Goal: Task Accomplishment & Management: Use online tool/utility

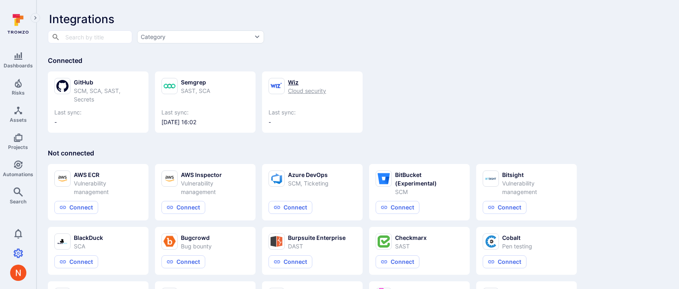
click at [283, 103] on link "Wiz Cloud security Last sync: -" at bounding box center [312, 102] width 88 height 48
click at [14, 63] on span "Dashboards" at bounding box center [18, 65] width 29 height 6
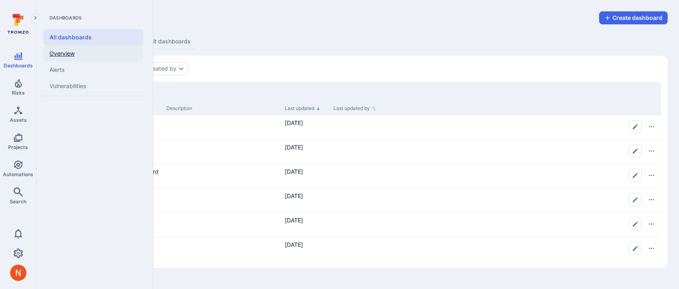
click at [83, 55] on link "Overview" at bounding box center [93, 53] width 100 height 16
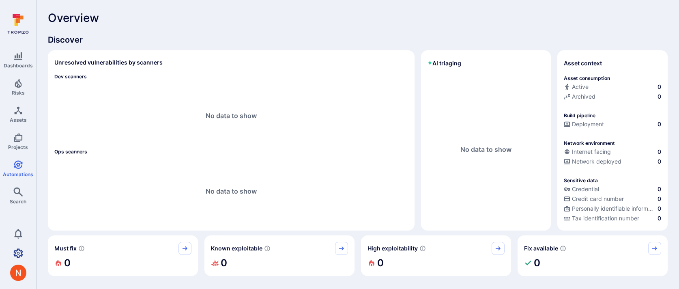
click at [16, 253] on icon "Settings" at bounding box center [18, 253] width 10 height 10
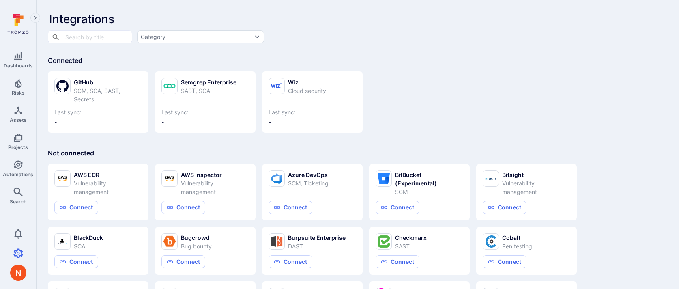
click at [424, 109] on div "GitHub SCM, SCA, SAST, Secrets Last sync: - Semgrep Enterprise SAST, SCA Last s…" at bounding box center [358, 99] width 620 height 68
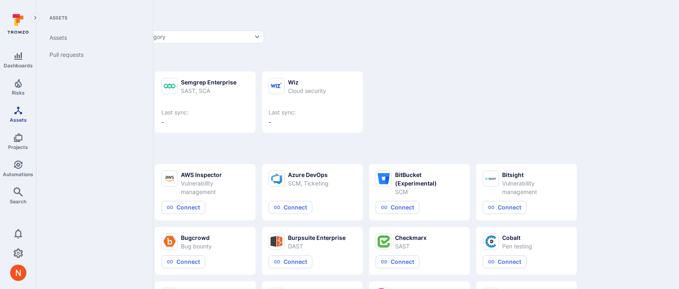
click at [20, 114] on link "Assets" at bounding box center [18, 114] width 36 height 24
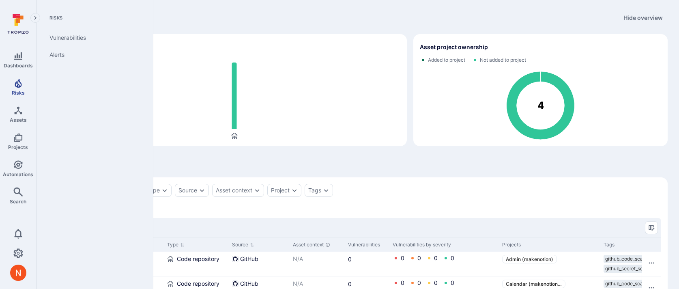
click at [15, 92] on span "Risks" at bounding box center [18, 93] width 13 height 6
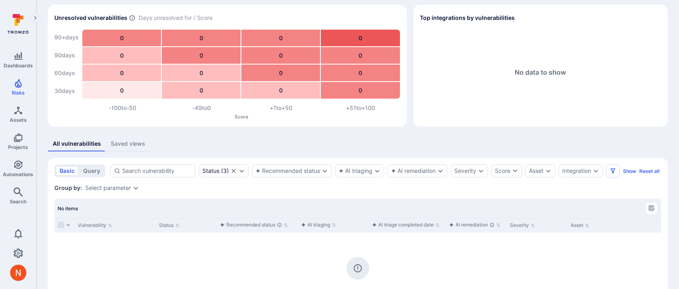
scroll to position [107, 0]
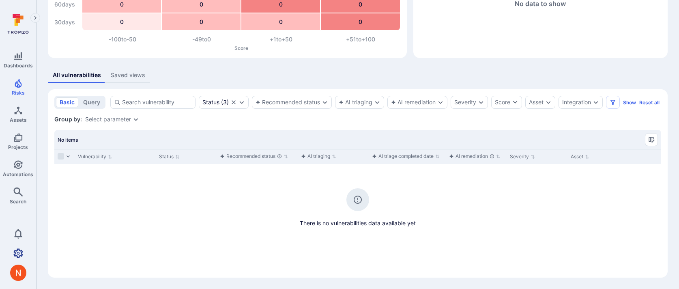
click at [16, 252] on icon "Settings" at bounding box center [18, 253] width 10 height 10
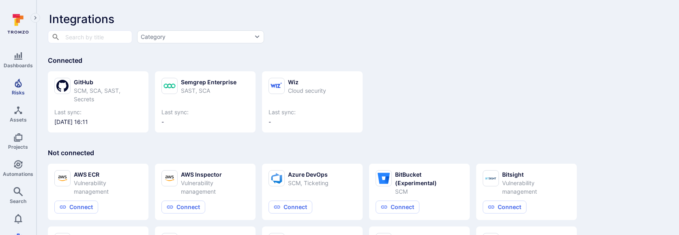
click at [22, 94] on span "Risks" at bounding box center [18, 93] width 13 height 6
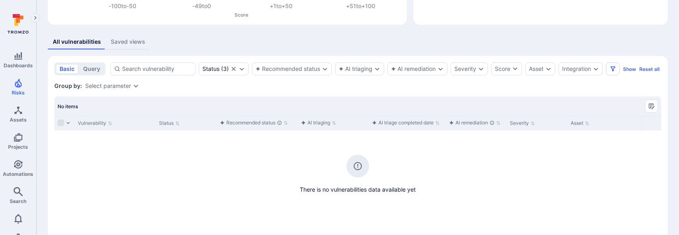
scroll to position [161, 0]
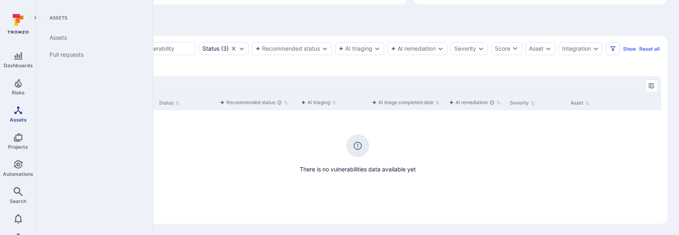
click at [19, 120] on span "Assets" at bounding box center [18, 120] width 17 height 6
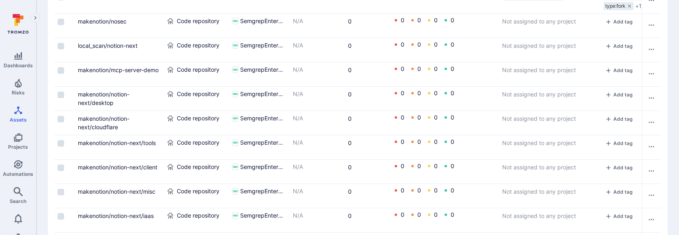
scroll to position [1041, 0]
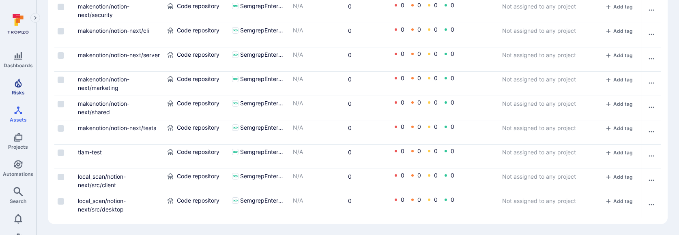
click at [17, 78] on icon "Risks" at bounding box center [18, 83] width 10 height 10
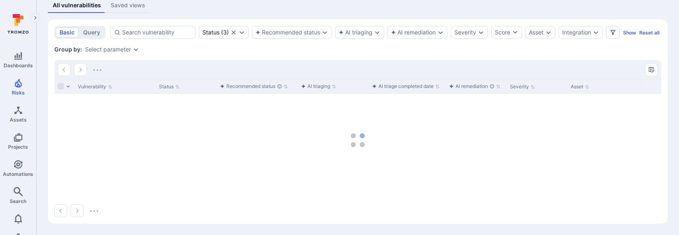
scroll to position [161, 0]
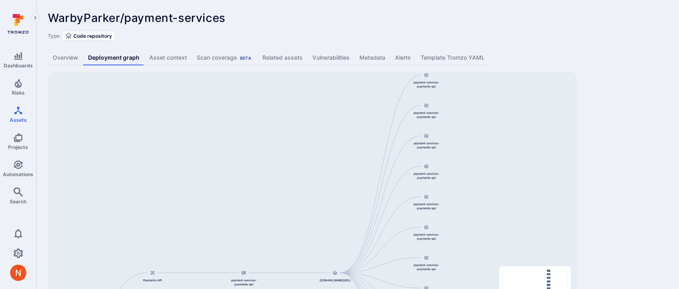
scroll to position [50, 0]
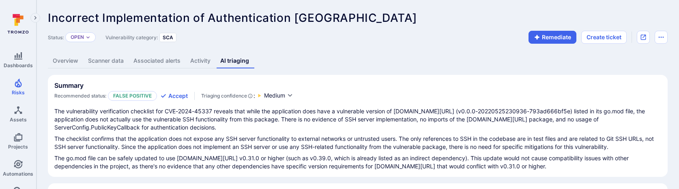
scroll to position [366, 0]
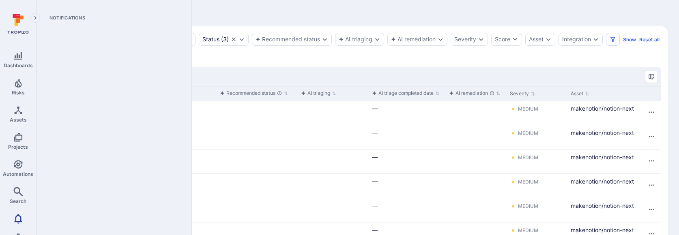
scroll to position [30, 0]
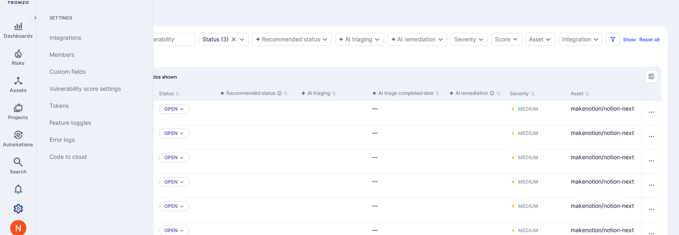
click at [17, 205] on icon "Settings" at bounding box center [18, 208] width 10 height 9
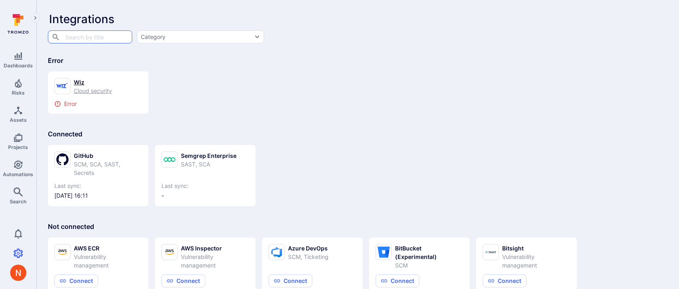
click at [116, 101] on div "Error" at bounding box center [98, 104] width 88 height 6
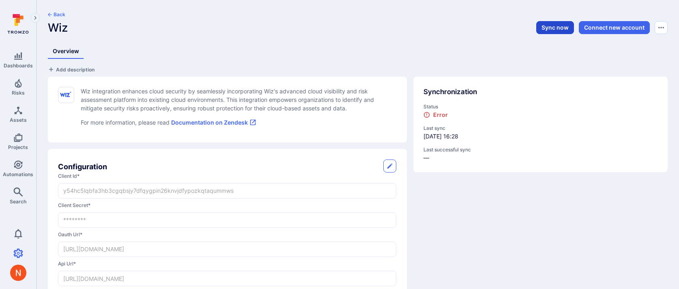
click at [545, 26] on button "Sync now" at bounding box center [555, 27] width 38 height 13
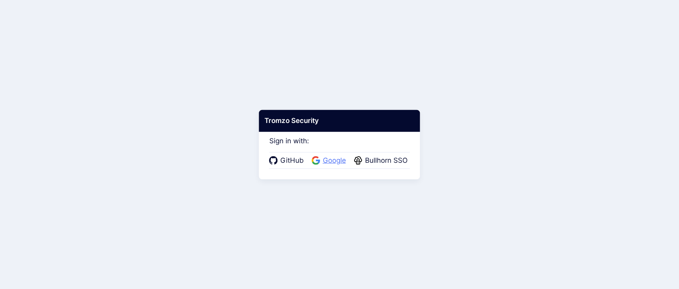
click at [332, 155] on span "Google" at bounding box center [334, 160] width 28 height 11
